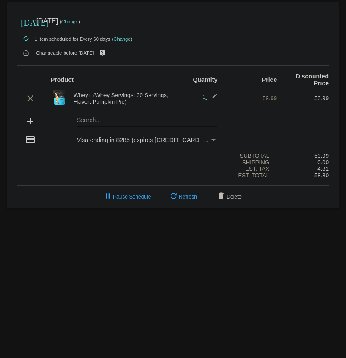
click at [64, 103] on img at bounding box center [59, 97] width 17 height 17
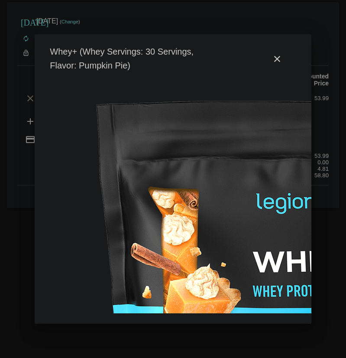
scroll to position [0, 10]
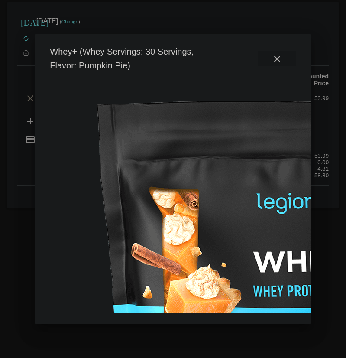
click at [280, 58] on mat-icon "close" at bounding box center [277, 59] width 10 height 10
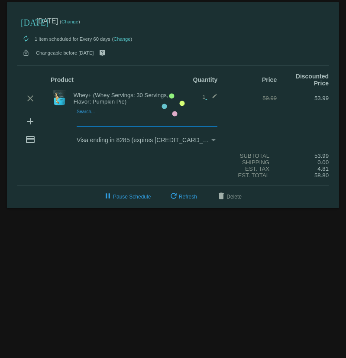
click at [86, 122] on mat-card "[DATE] [DATE] ( Change ) autorenew 1 item scheduled for Every 60 days ( Change …" at bounding box center [173, 105] width 332 height 206
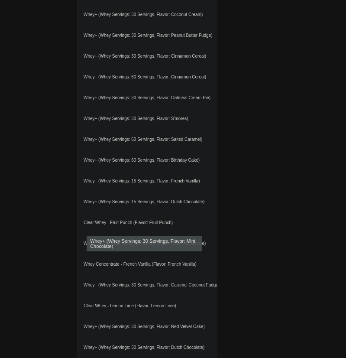
scroll to position [599, 0]
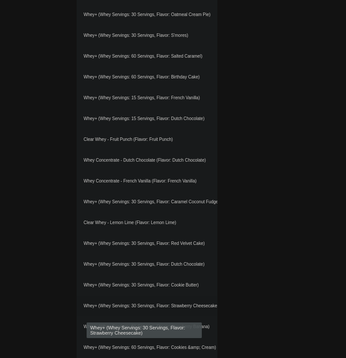
type input "Whey"
click at [193, 305] on div "Whey+ (Whey Servings: 30 Servings, Flavor: Strawberry Cheesecake)" at bounding box center [147, 306] width 141 height 21
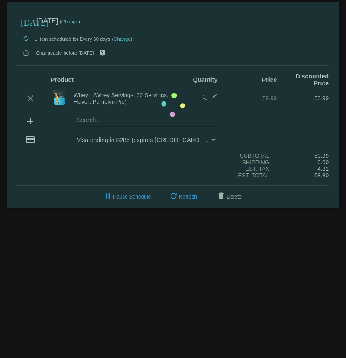
scroll to position [0, 0]
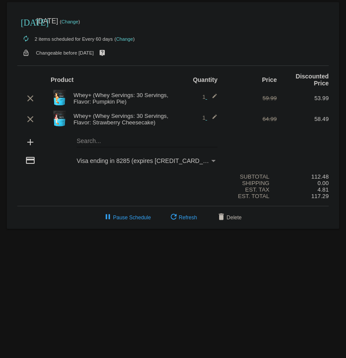
click at [58, 121] on img at bounding box center [59, 118] width 17 height 17
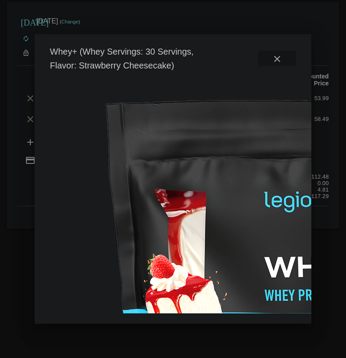
click at [275, 55] on mat-icon "close" at bounding box center [277, 59] width 10 height 10
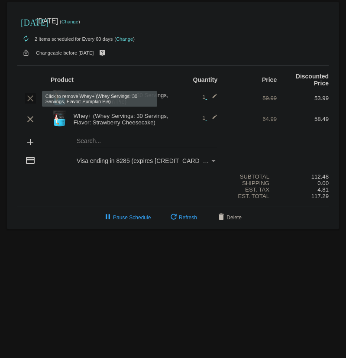
click at [27, 97] on mat-icon "clear" at bounding box center [30, 98] width 10 height 10
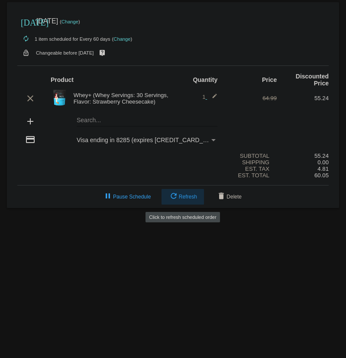
click at [178, 196] on span "refresh Refresh" at bounding box center [183, 197] width 29 height 6
